Goal: Task Accomplishment & Management: Use online tool/utility

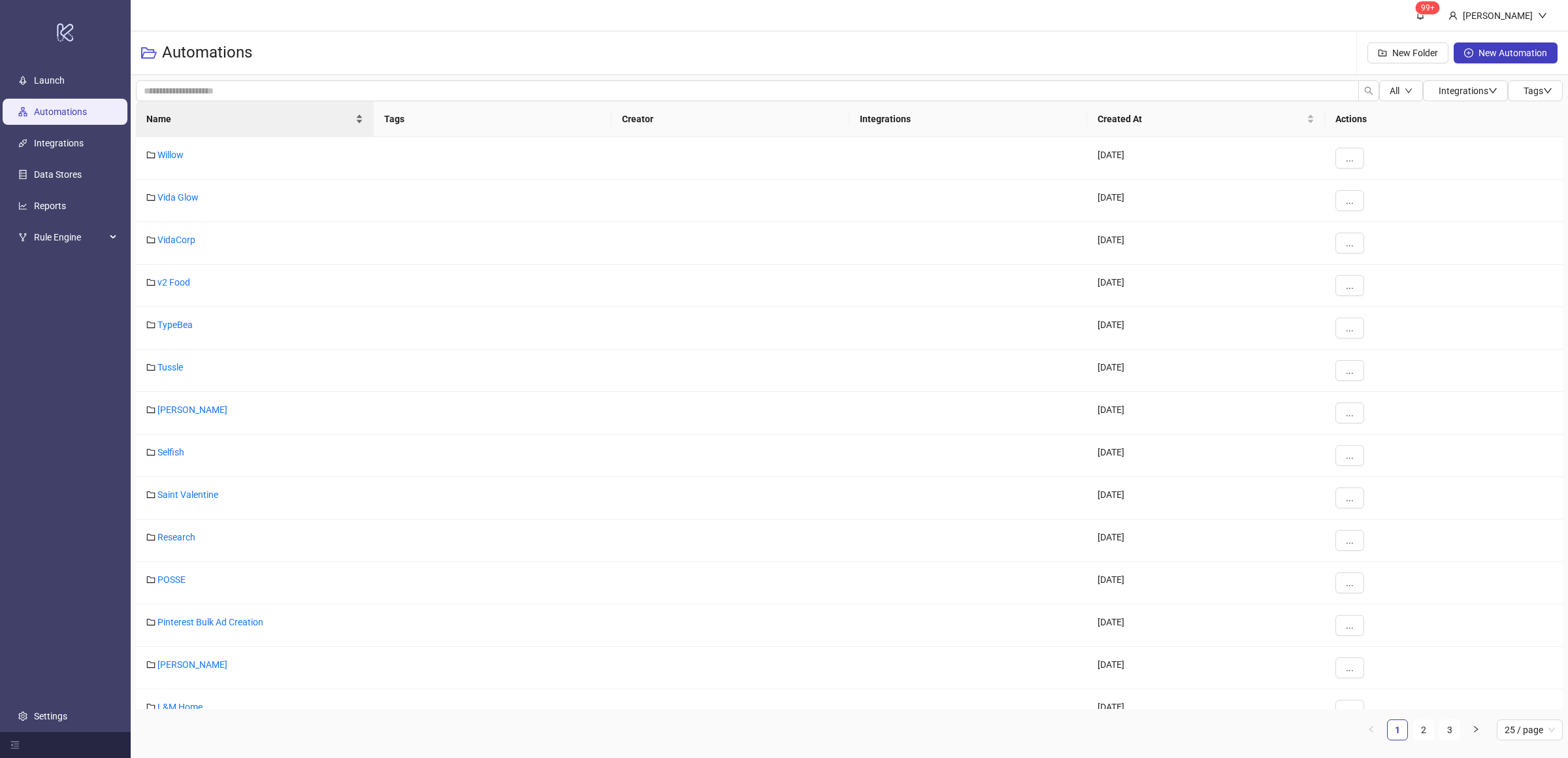
click at [362, 119] on div "Name" at bounding box center [254, 119] width 217 height 14
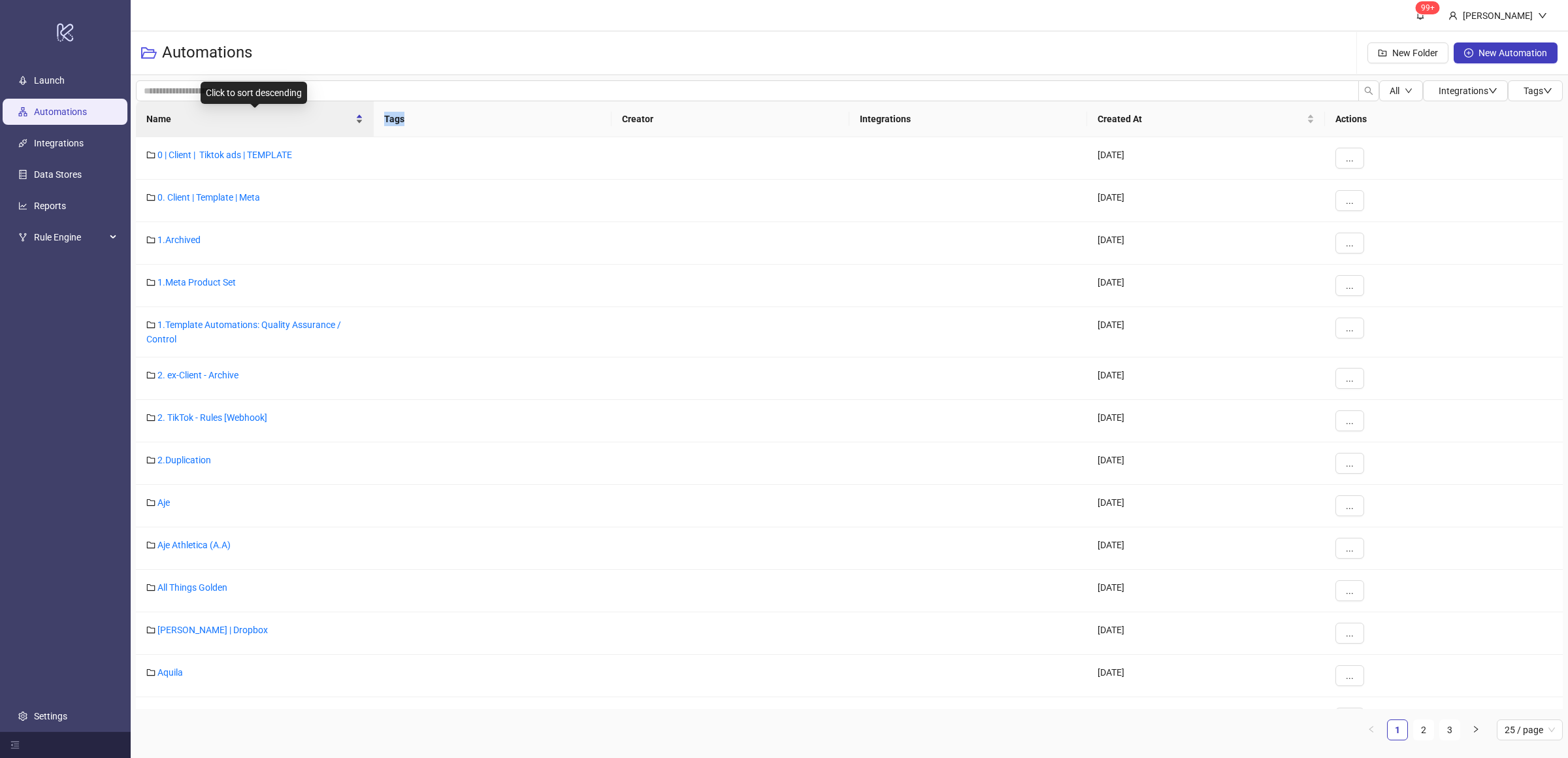
click at [362, 119] on div "Name" at bounding box center [254, 119] width 217 height 14
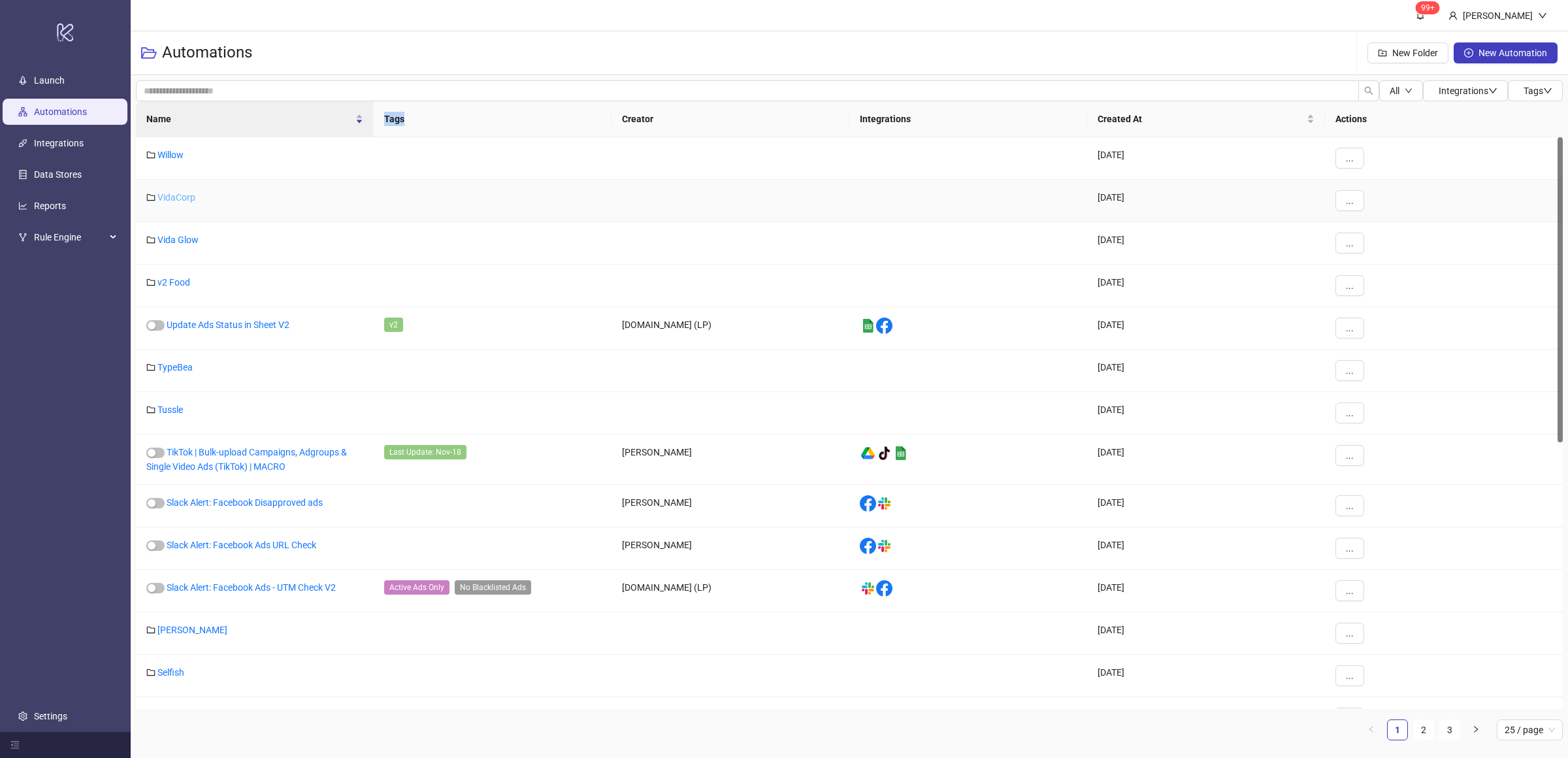
click at [178, 194] on link "VidaCorp" at bounding box center [177, 197] width 38 height 10
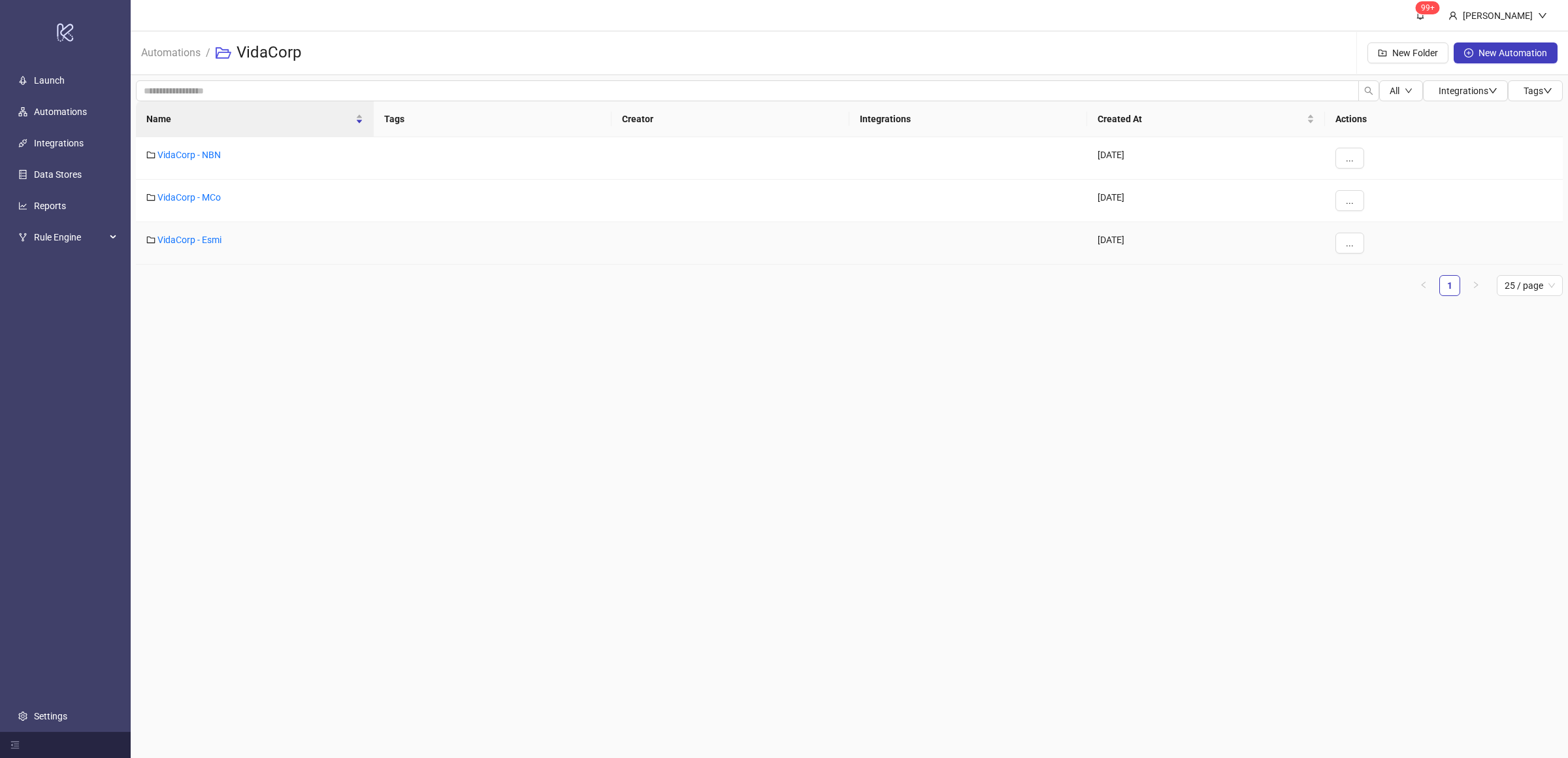
click at [277, 324] on main "99+ [PERSON_NAME] Automations / VidaCorp New Folder New Automation All Integrat…" at bounding box center [849, 379] width 1437 height 758
click at [204, 154] on link "VidaCorp - NBN" at bounding box center [189, 155] width 64 height 10
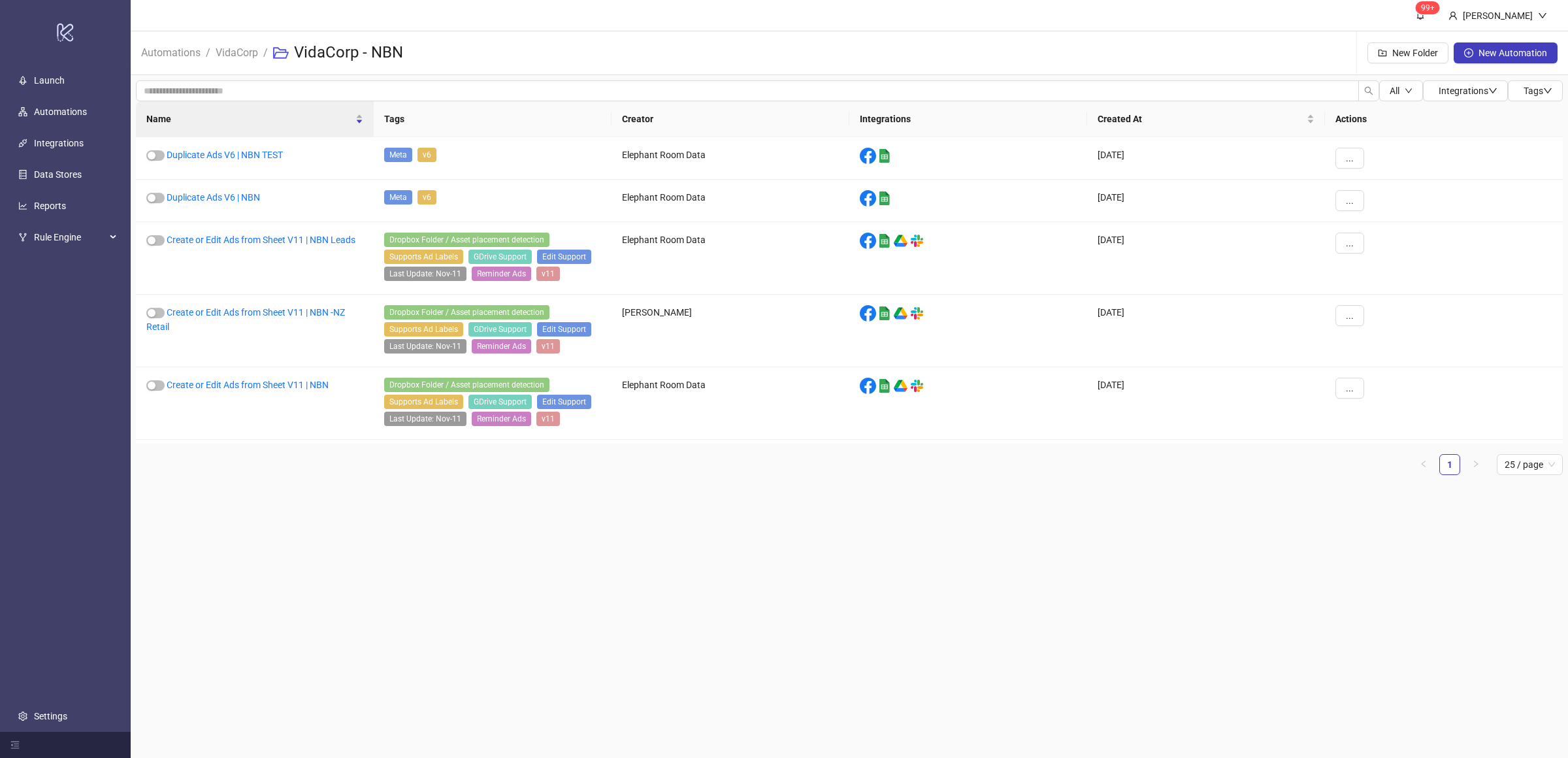
click at [340, 530] on main "99+ Villy Aparicio Automations / VidaCorp / VidaCorp - NBN New Folder New Autom…" at bounding box center [849, 379] width 1437 height 758
click at [256, 200] on link "Duplicate Ads V6 | NBN" at bounding box center [213, 197] width 93 height 10
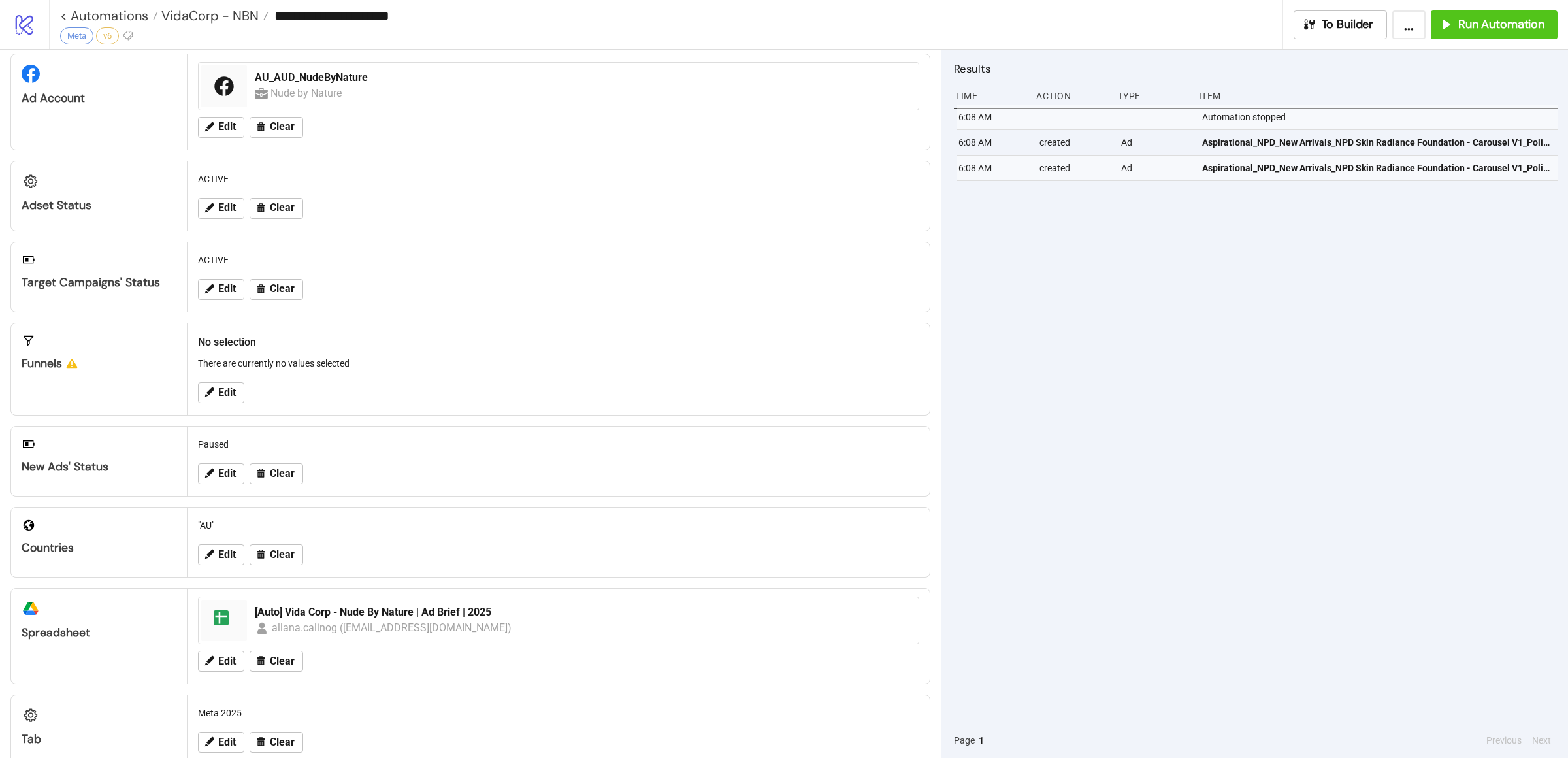
scroll to position [60, 0]
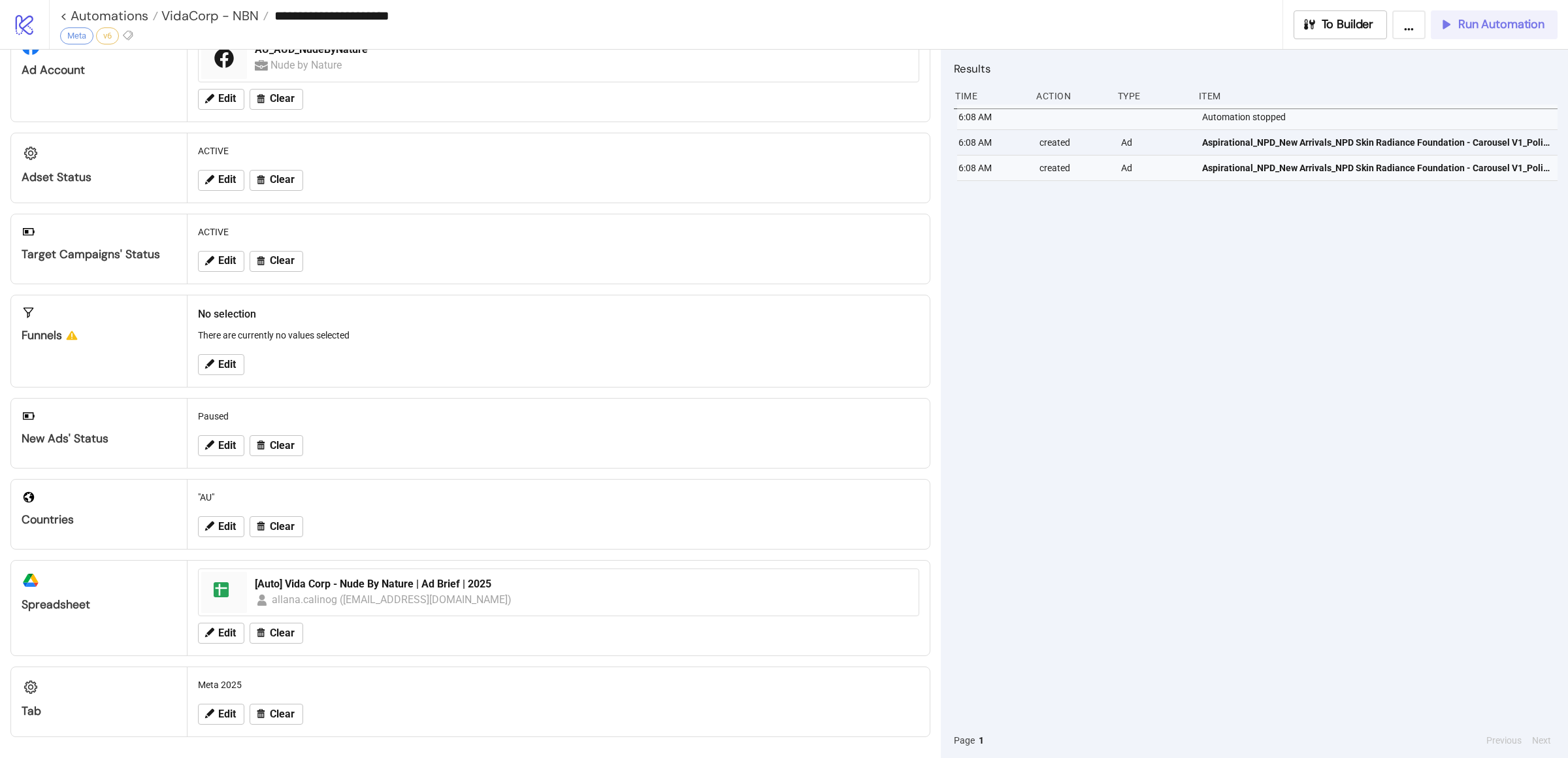
click at [1486, 26] on span "Run Automation" at bounding box center [1501, 24] width 86 height 15
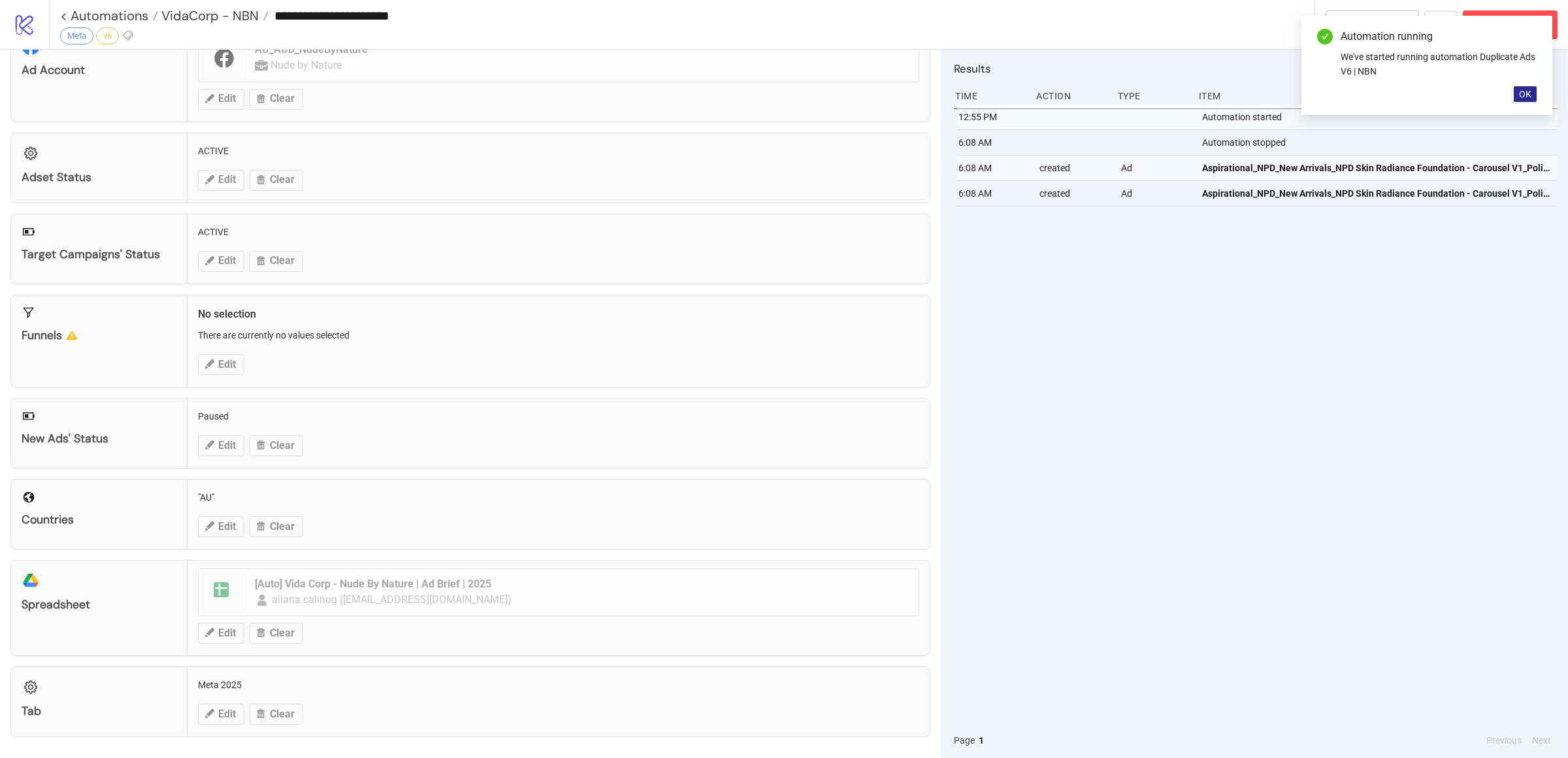
click at [1530, 97] on span "OK" at bounding box center [1525, 93] width 13 height 10
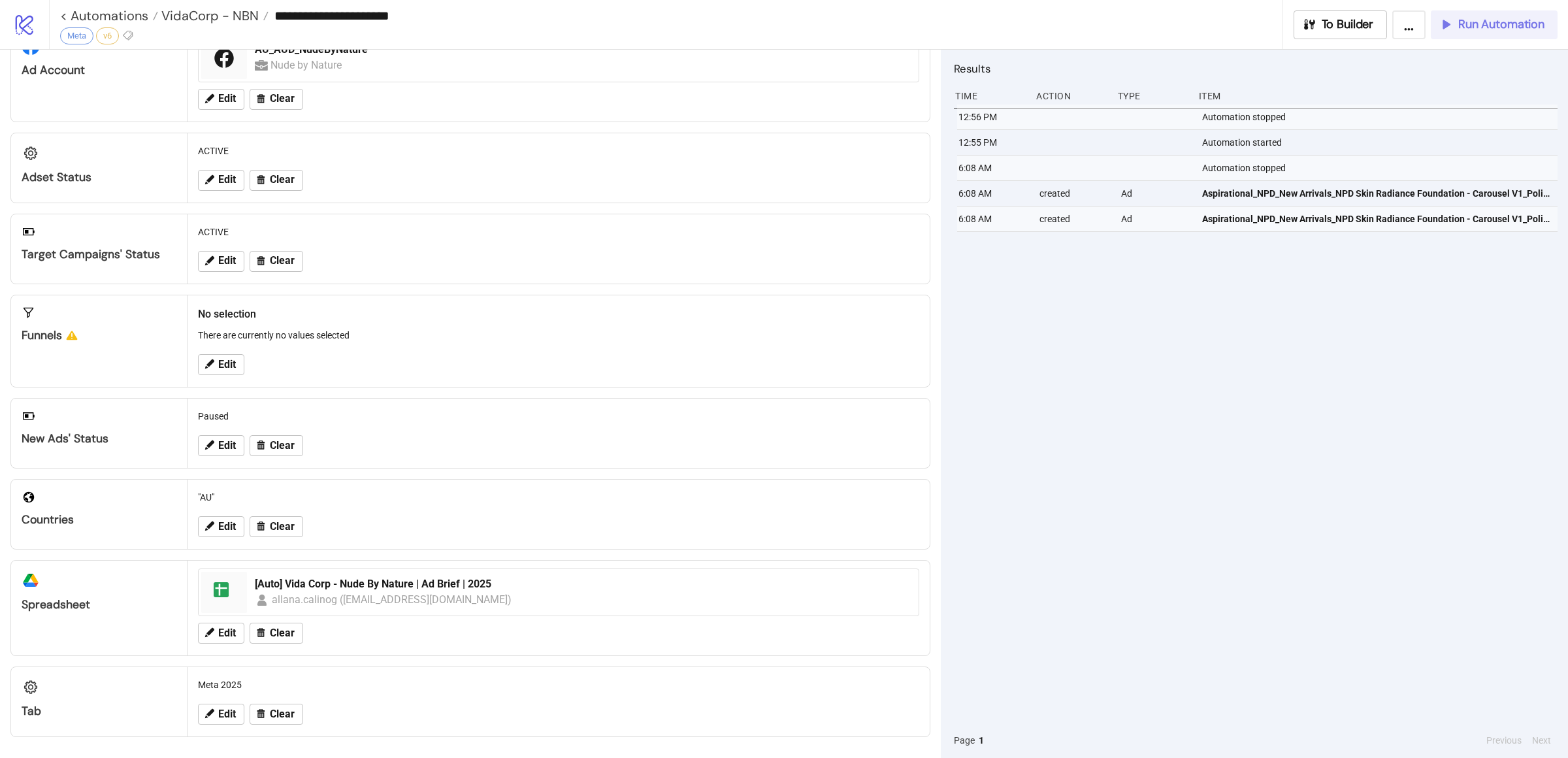
click at [1491, 22] on span "Run Automation" at bounding box center [1501, 24] width 86 height 15
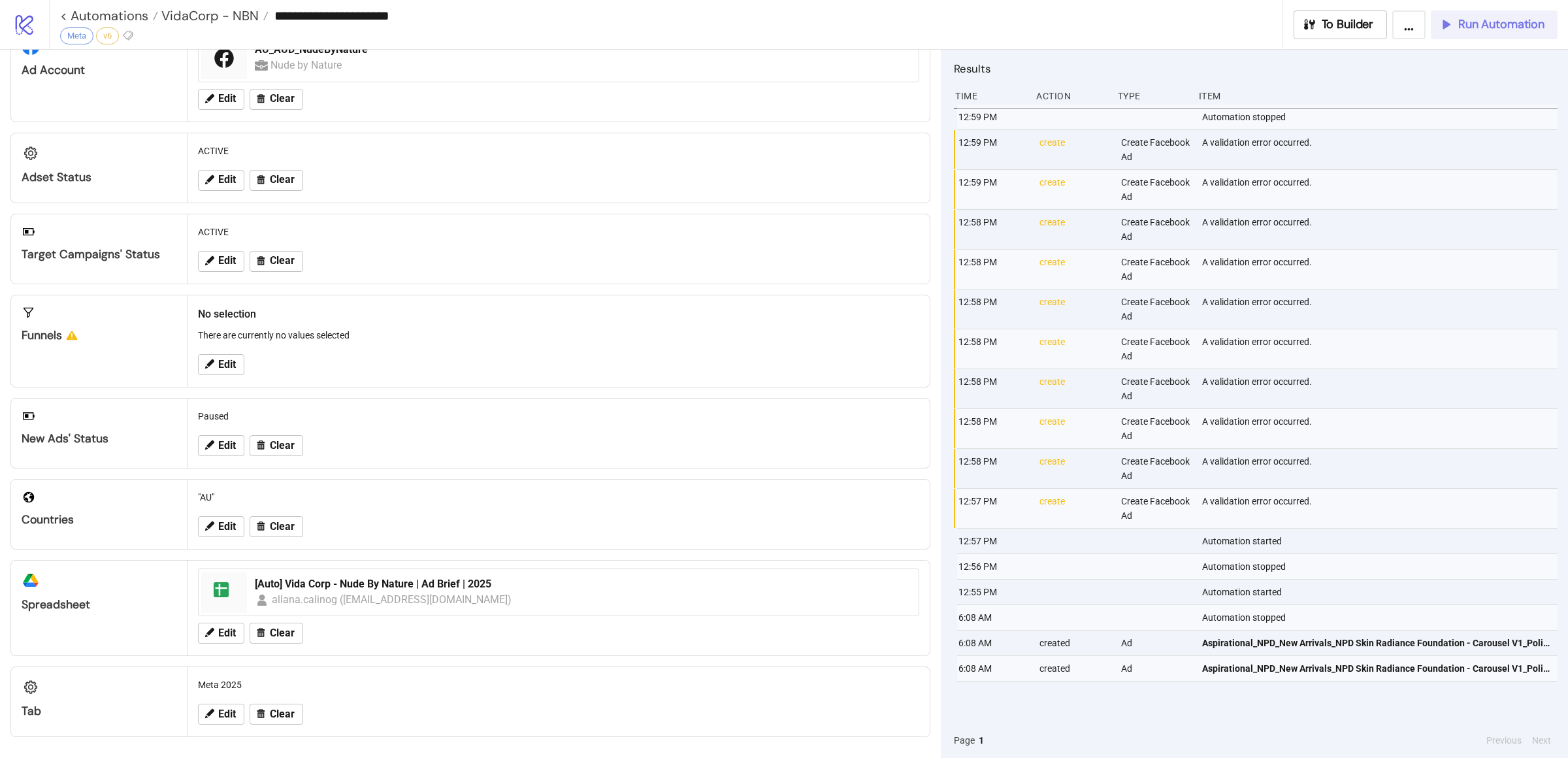
click at [1478, 29] on span "Run Automation" at bounding box center [1501, 24] width 86 height 15
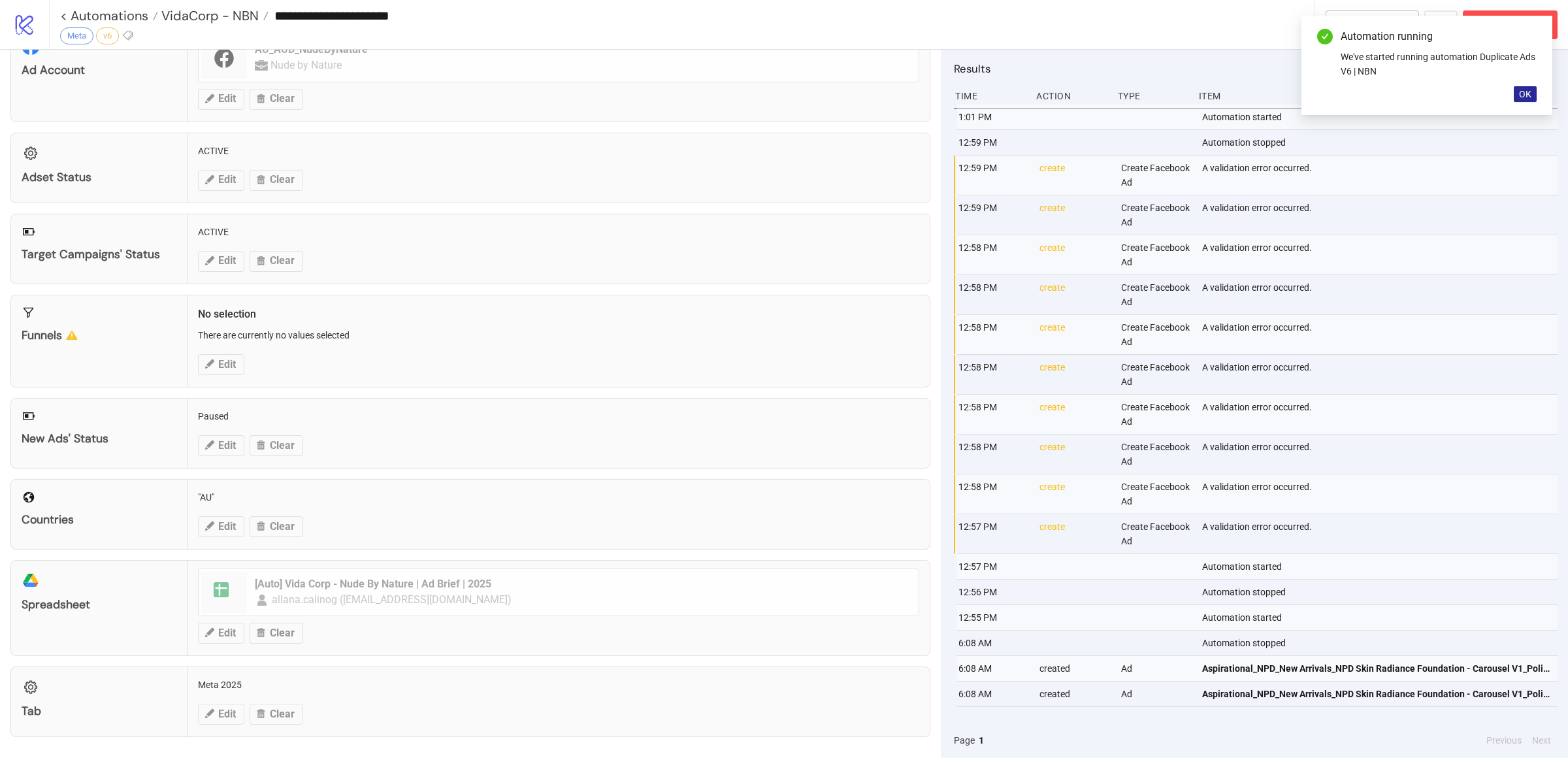
click at [1530, 91] on span "OK" at bounding box center [1525, 93] width 13 height 10
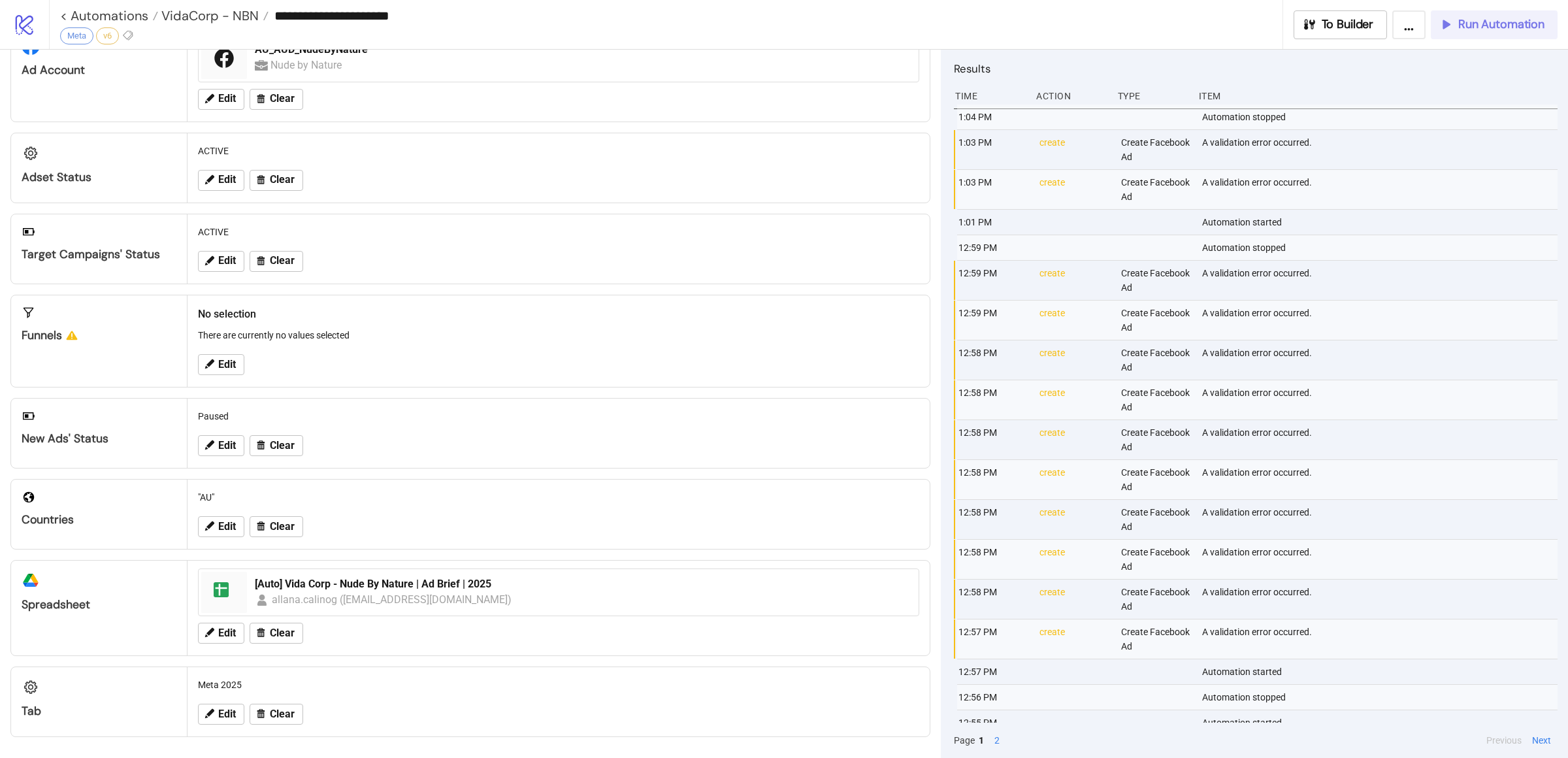
click at [1487, 36] on button "Run Automation" at bounding box center [1493, 24] width 126 height 29
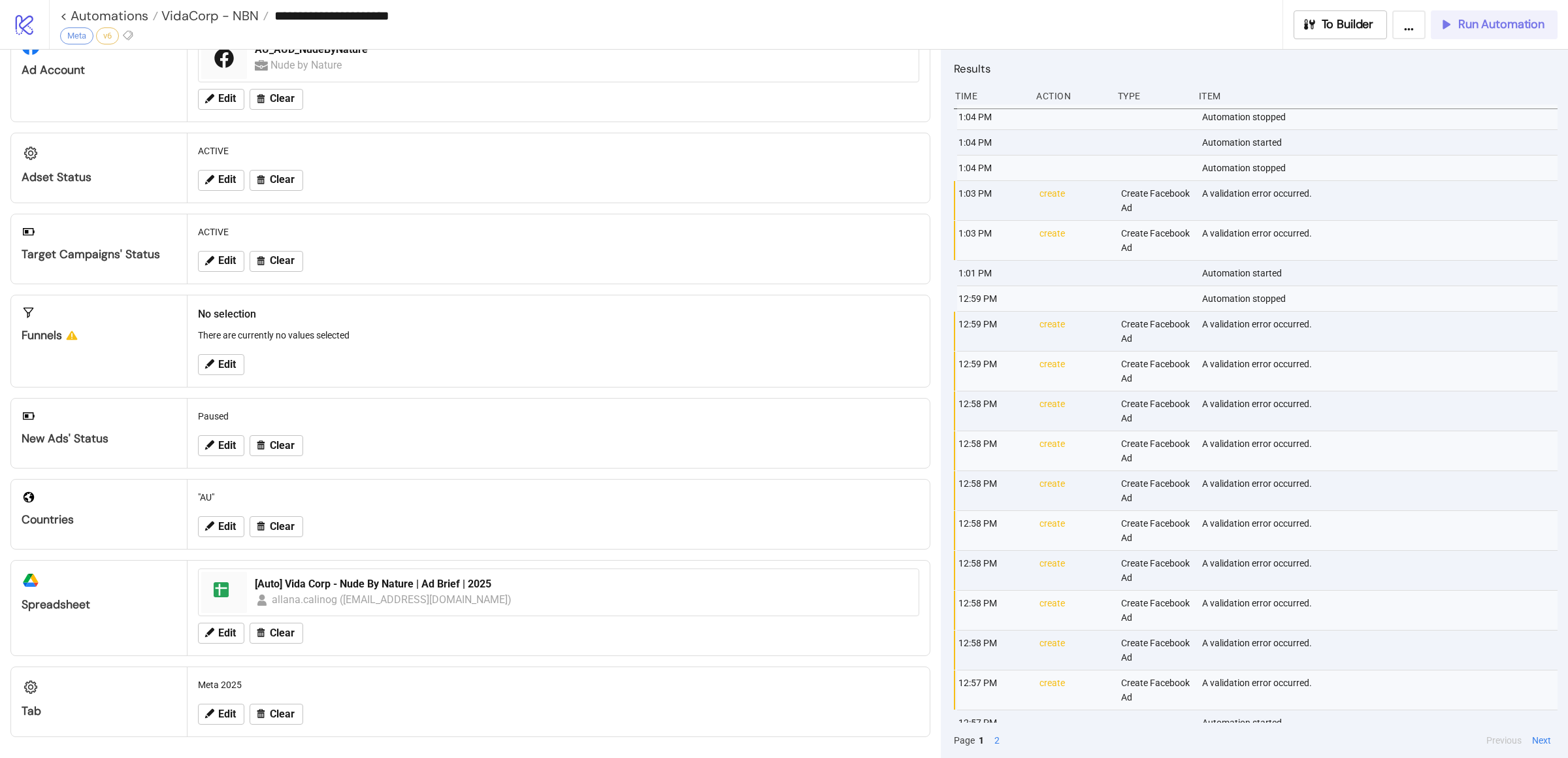
click at [1448, 36] on button "Run Automation" at bounding box center [1493, 24] width 126 height 29
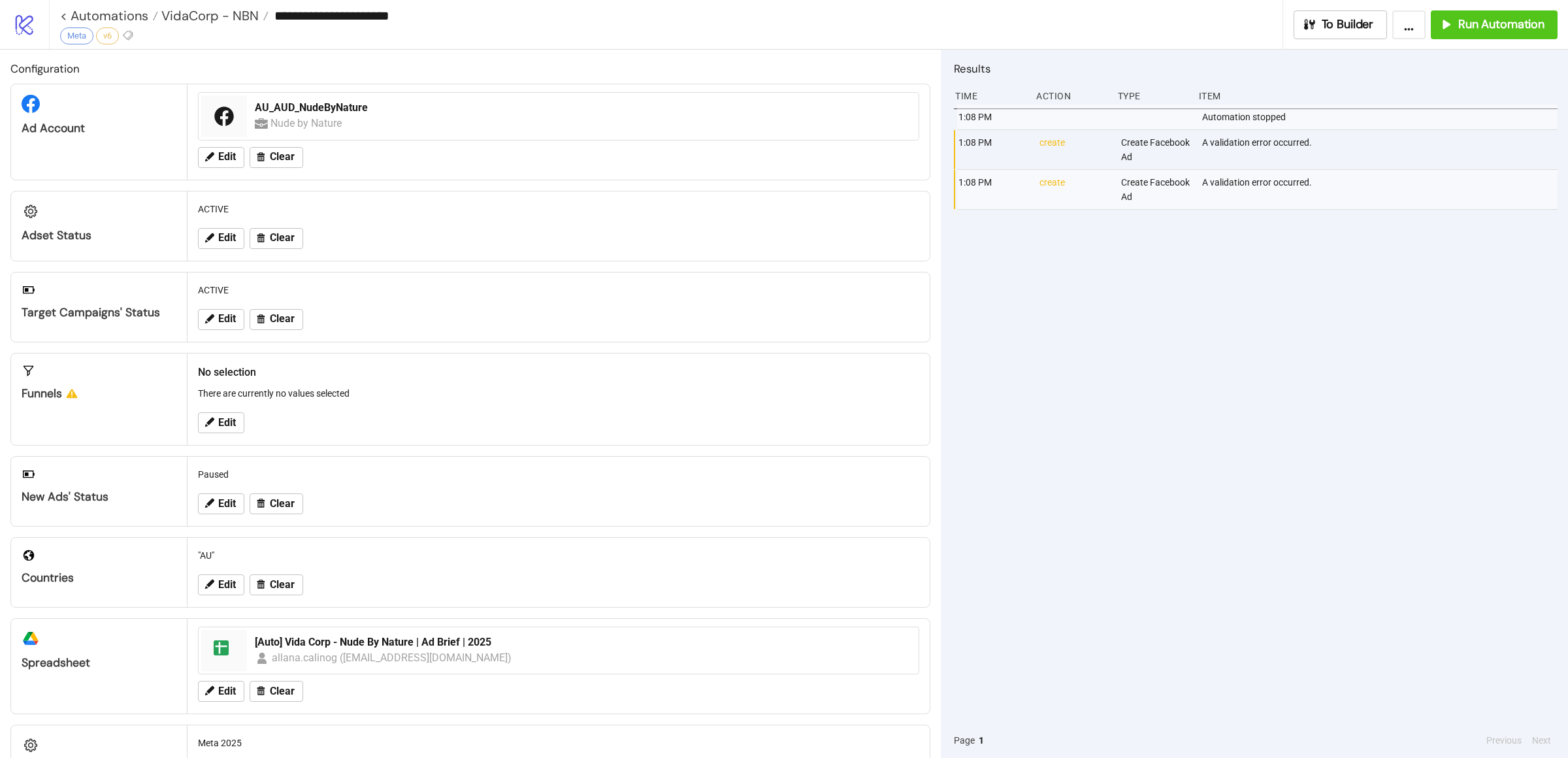
click at [1290, 147] on div "A validation error occurred." at bounding box center [1380, 150] width 360 height 39
drag, startPoint x: 1331, startPoint y: 142, endPoint x: 1197, endPoint y: 141, distance: 134.0
click at [1197, 141] on div "1:08 PM create Create Facebook Ad A validation error occurred." at bounding box center [1259, 150] width 604 height 40
click at [1234, 350] on div "1:08 PM Automation stopped 1:08 PM create Create Facebook Ad A validation error…" at bounding box center [1255, 413] width 604 height 618
click at [1220, 383] on div "1:08 PM Automation stopped 1:08 PM create Create Facebook Ad A validation error…" at bounding box center [1255, 413] width 604 height 618
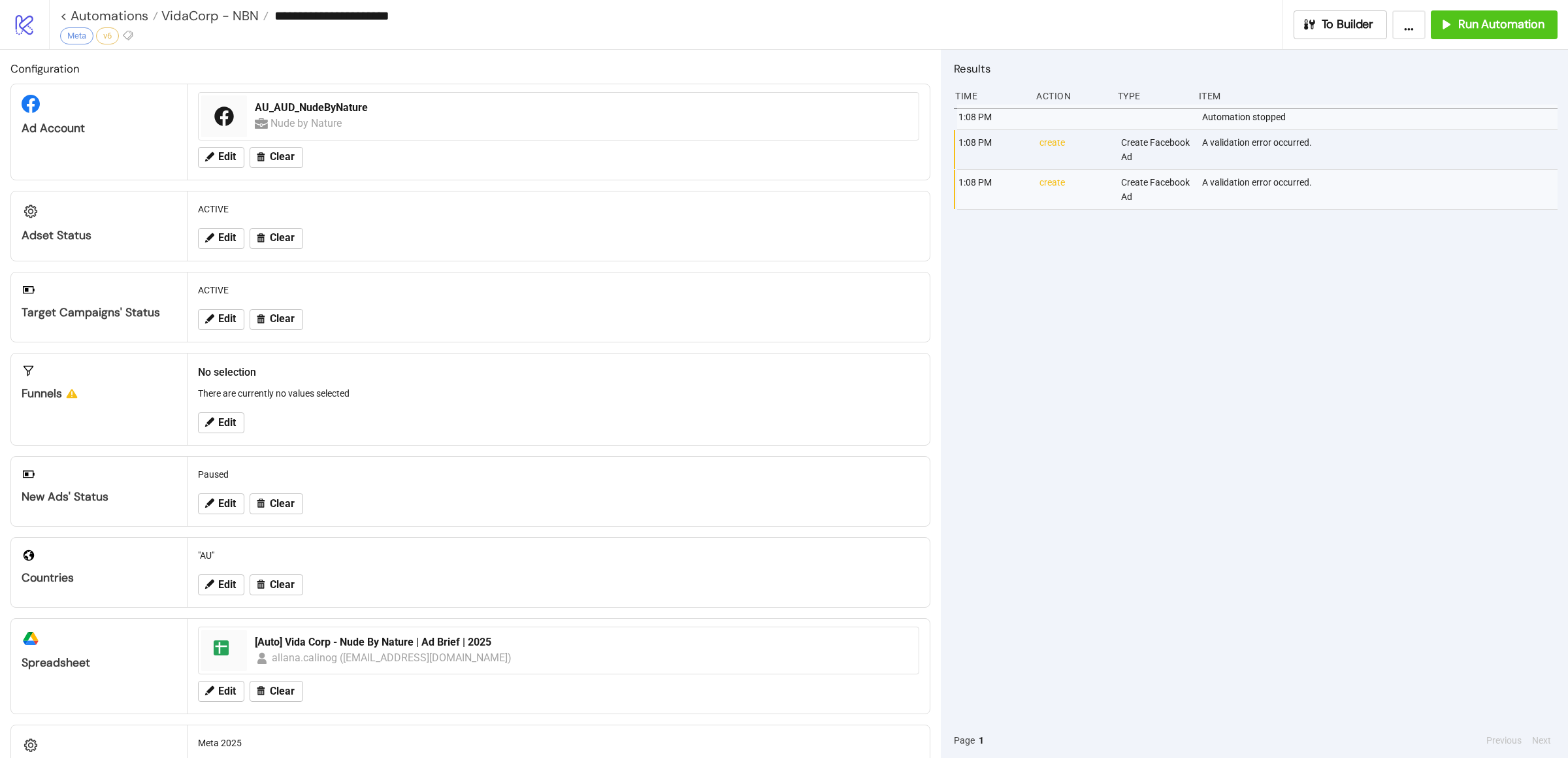
click at [1261, 306] on div "1:08 PM Automation stopped 1:08 PM create Create Facebook Ad A validation error…" at bounding box center [1255, 413] width 604 height 618
click at [1467, 25] on span "Run Automation" at bounding box center [1501, 24] width 86 height 15
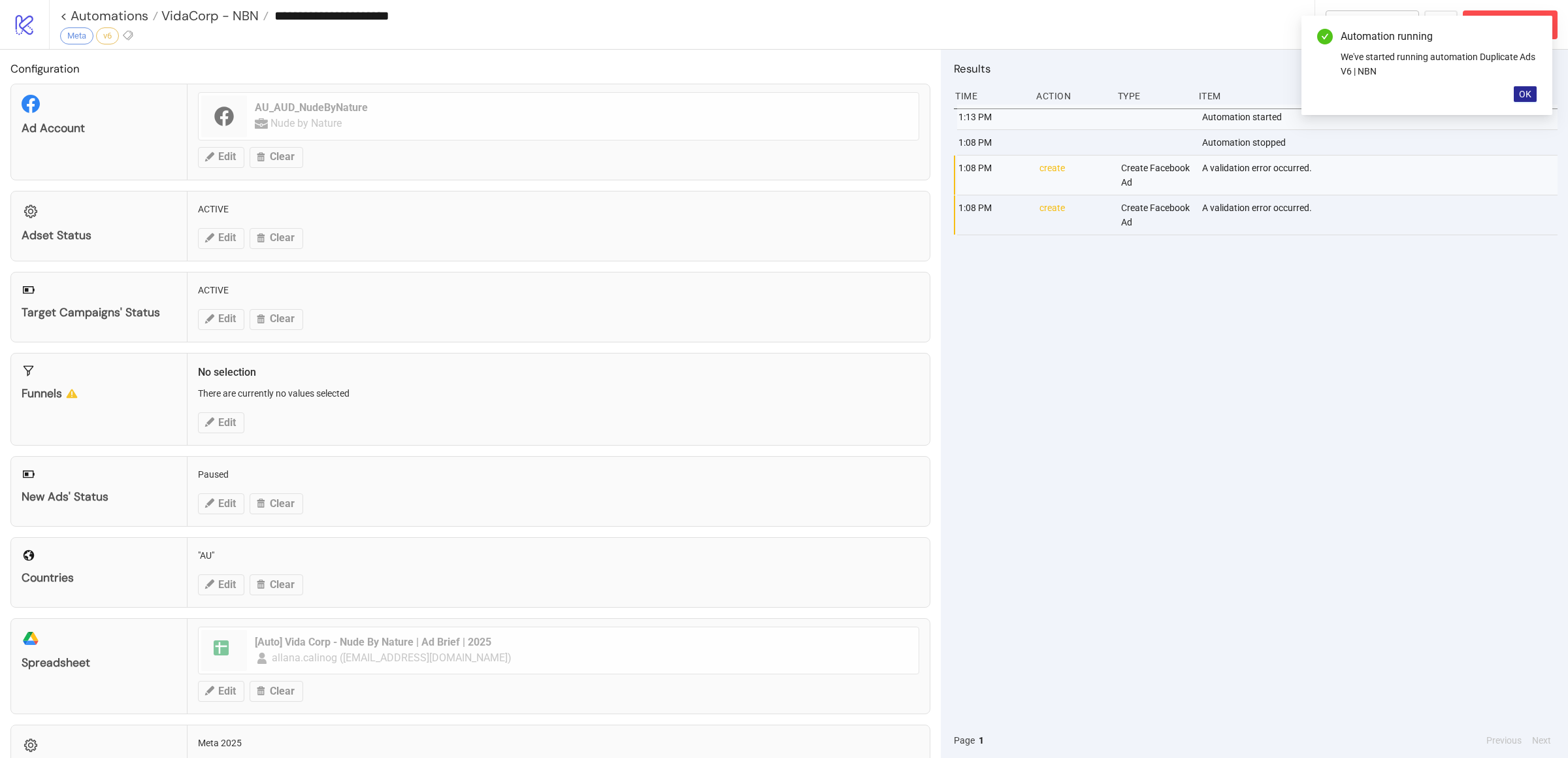
click at [1529, 95] on span "OK" at bounding box center [1525, 93] width 13 height 10
click at [1528, 95] on span "OK" at bounding box center [1525, 93] width 13 height 10
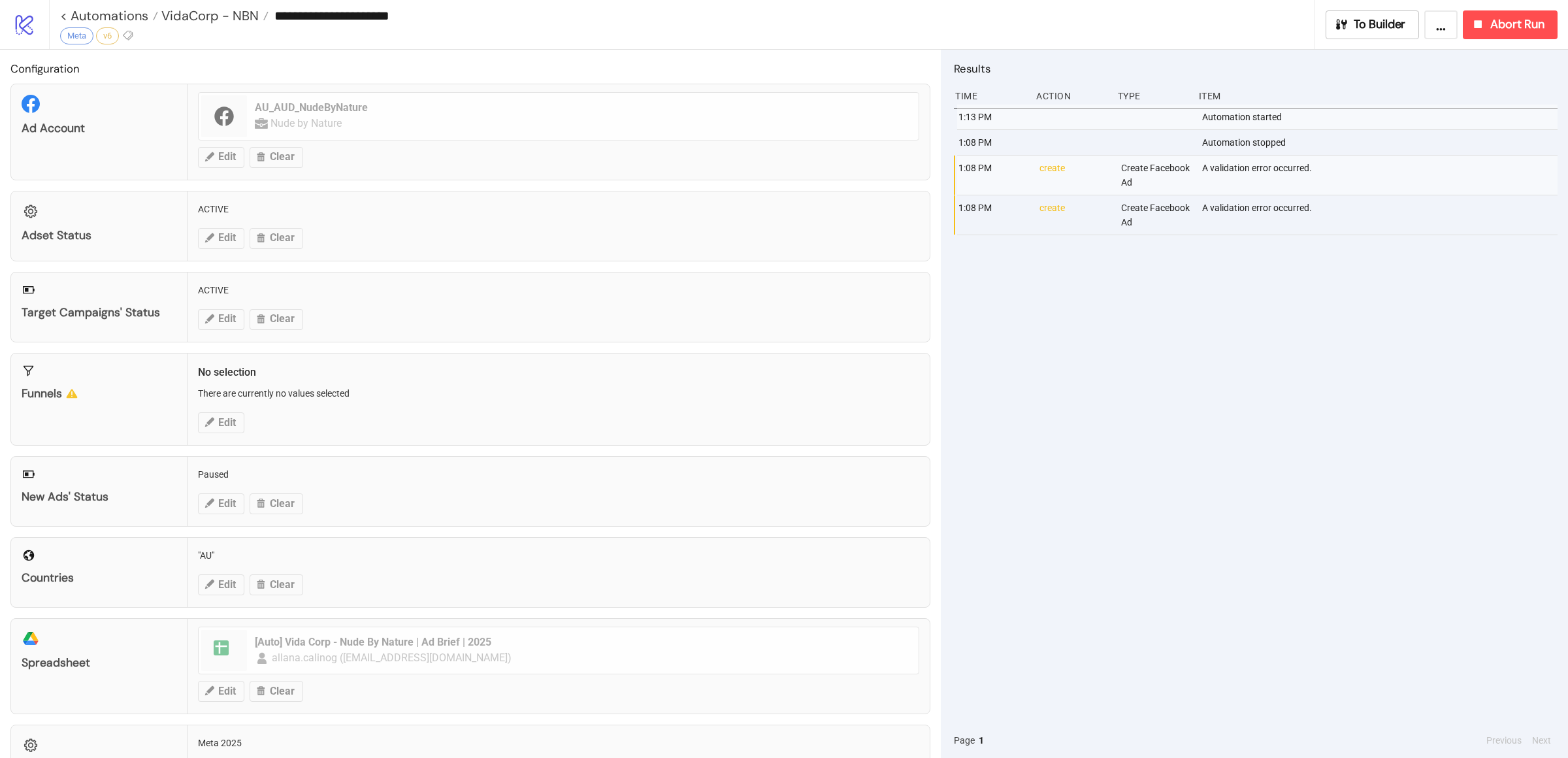
click at [1292, 401] on div "1:13 PM Automation started 1:08 PM Automation stopped 1:08 PM create Create Fac…" at bounding box center [1255, 413] width 604 height 618
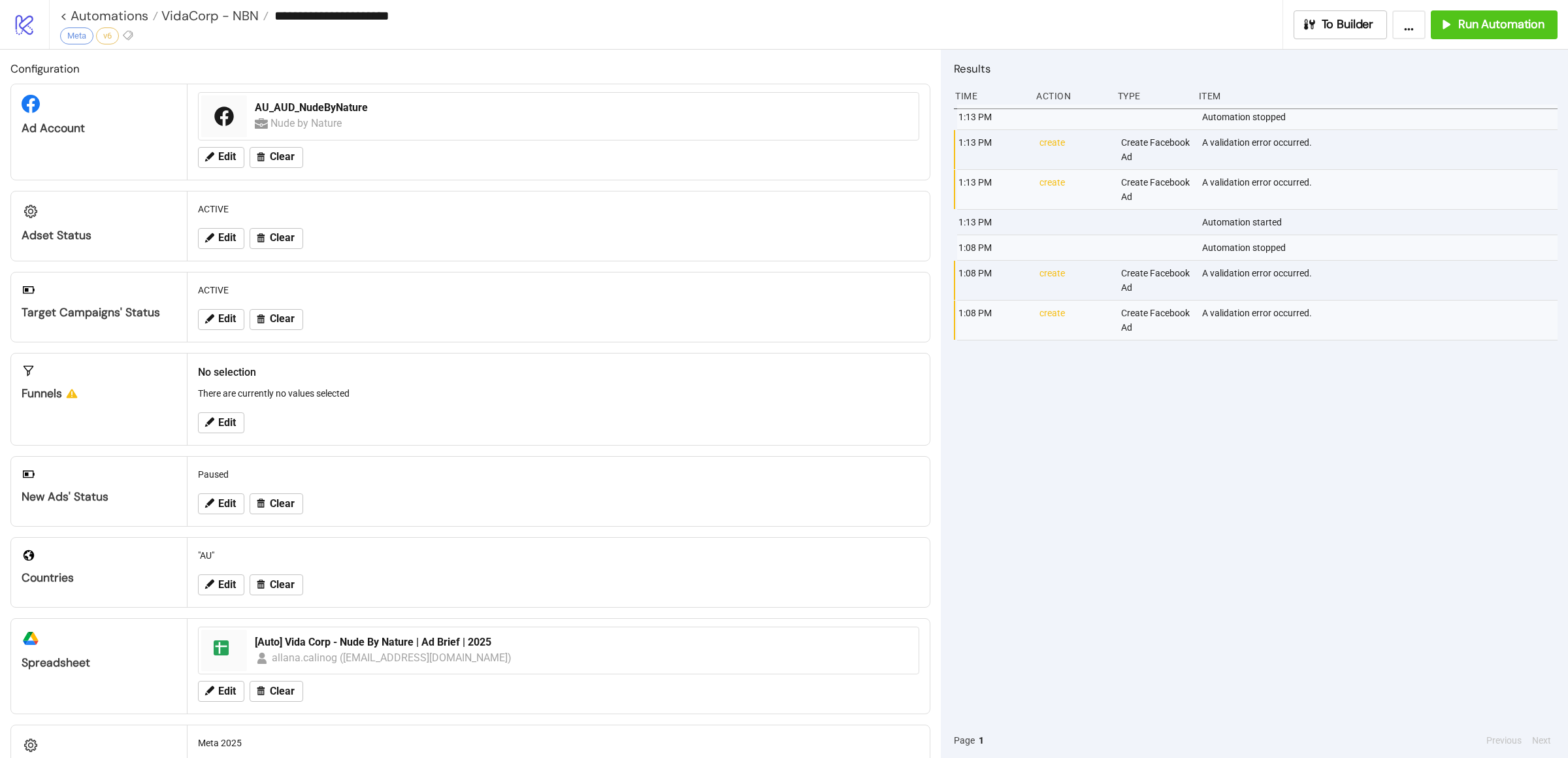
click at [1213, 408] on div "1:13 PM Automation stopped 1:13 PM create Create Facebook Ad A validation error…" at bounding box center [1255, 413] width 604 height 618
click at [1266, 420] on div "1:13 PM Automation stopped 1:13 PM create Create Facebook Ad A validation error…" at bounding box center [1255, 413] width 604 height 618
click at [227, 24] on div "**********" at bounding box center [671, 15] width 1223 height 20
click at [225, 17] on span "VidaCorp - NBN" at bounding box center [208, 16] width 101 height 17
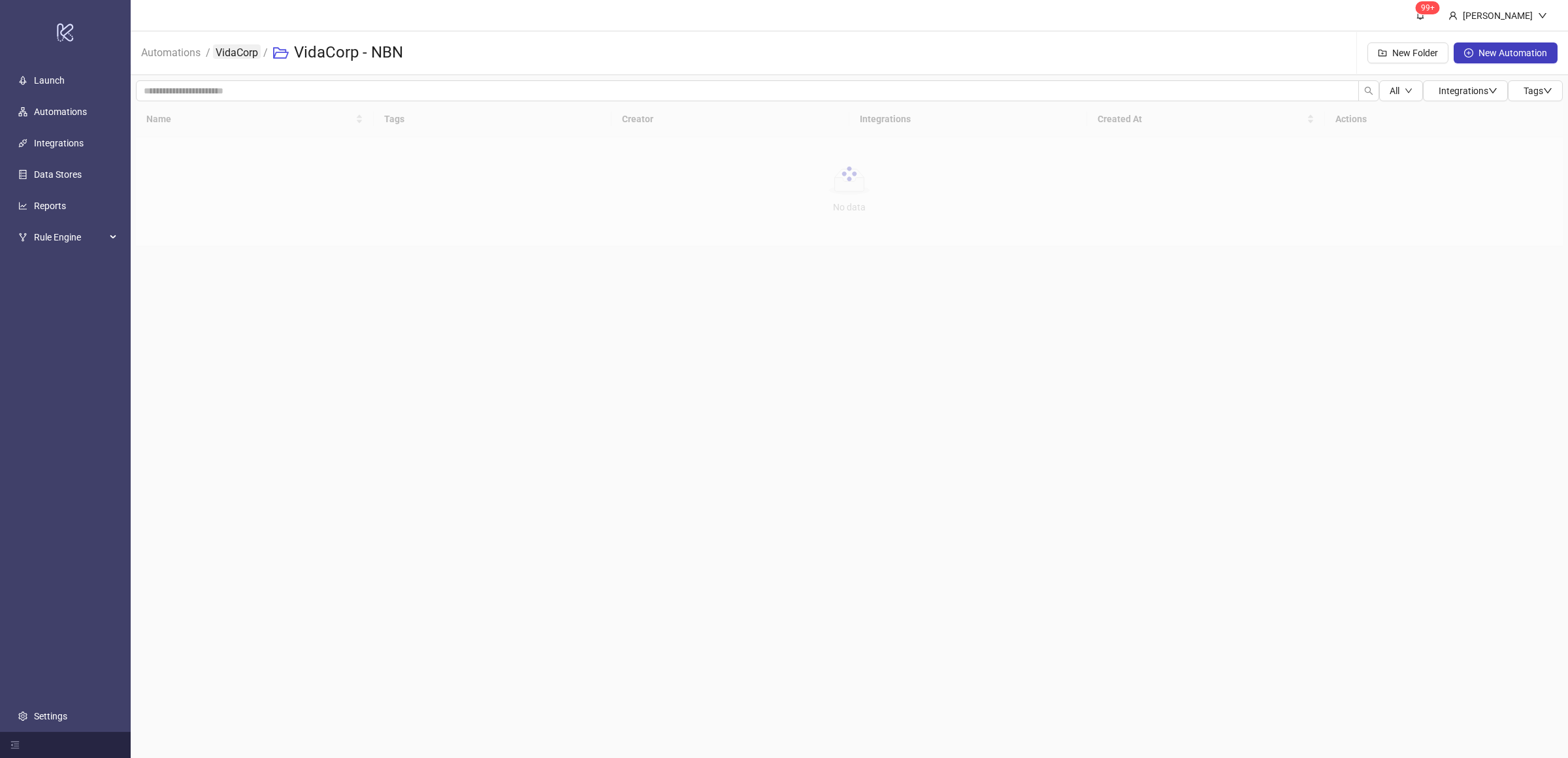
click at [244, 57] on link "VidaCorp" at bounding box center [236, 52] width 48 height 14
click at [386, 408] on main "99+ [PERSON_NAME] Automations / VidaCorp New Folder New Automation All Integrat…" at bounding box center [849, 379] width 1437 height 758
click at [398, 430] on main "99+ [PERSON_NAME] Automations / VidaCorp New Folder New Automation All Integrat…" at bounding box center [849, 379] width 1437 height 758
click at [193, 154] on link "VidaCorp - NBN" at bounding box center [189, 155] width 64 height 10
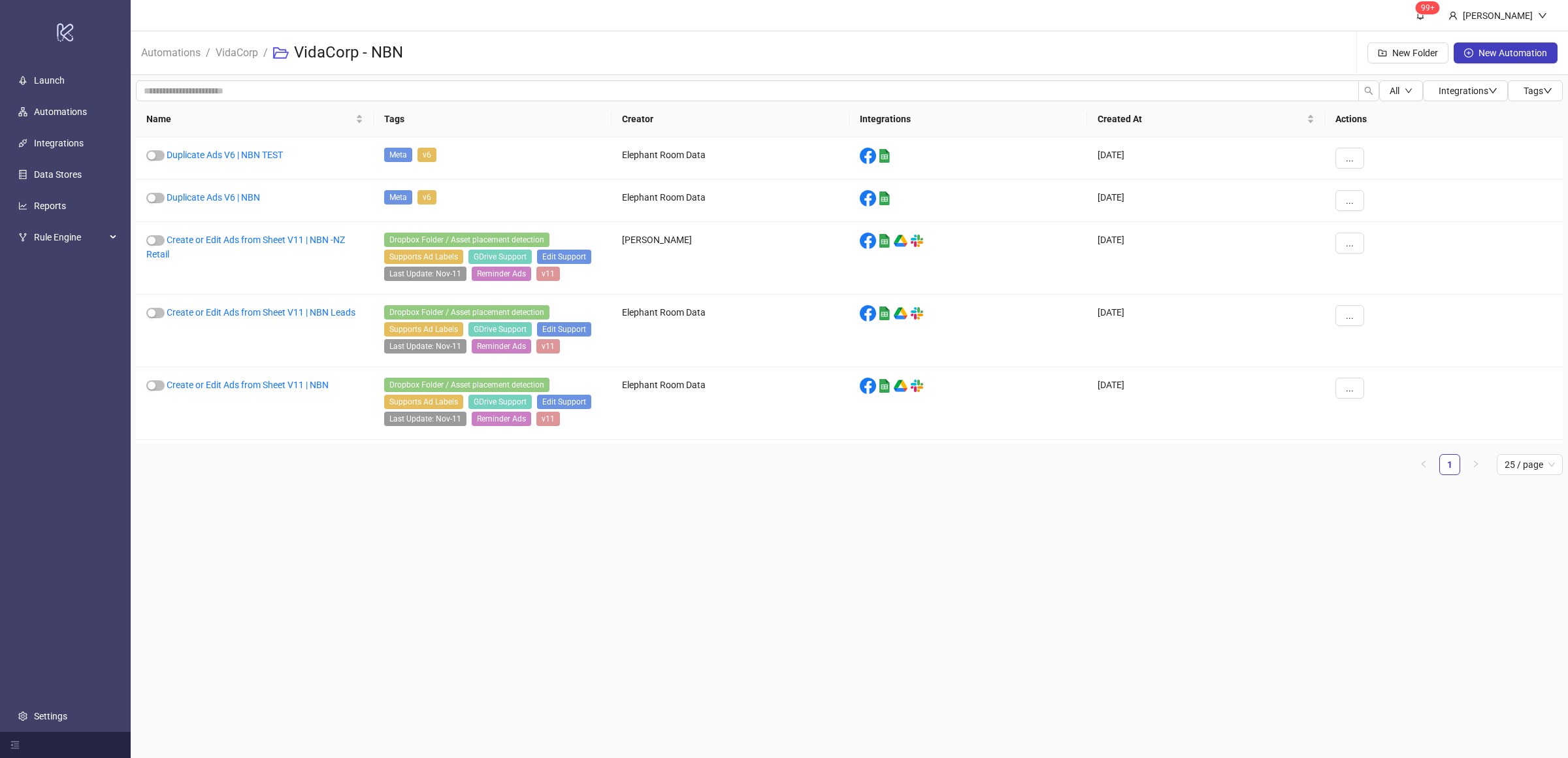
click at [454, 533] on main "99+ [PERSON_NAME] Automations / VidaCorp / VidaCorp - NBN New Folder New Automa…" at bounding box center [849, 379] width 1437 height 758
click at [491, 518] on main "99+ [PERSON_NAME] Automations / VidaCorp / VidaCorp - NBN New Folder New Automa…" at bounding box center [849, 379] width 1437 height 758
